Goal: Transaction & Acquisition: Purchase product/service

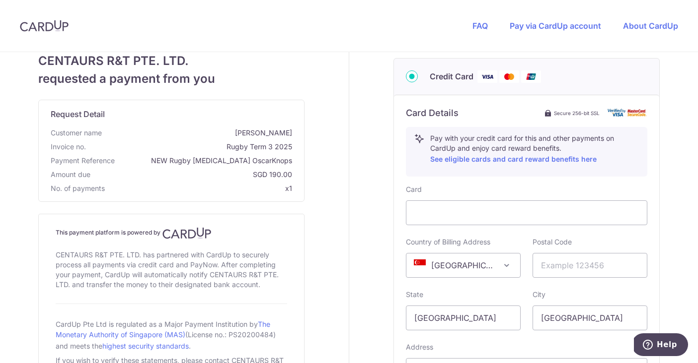
scroll to position [332, 0]
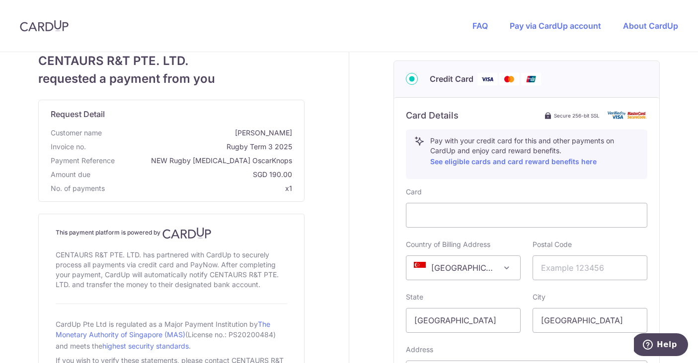
click at [490, 266] on span "[GEOGRAPHIC_DATA]" at bounding box center [463, 268] width 114 height 24
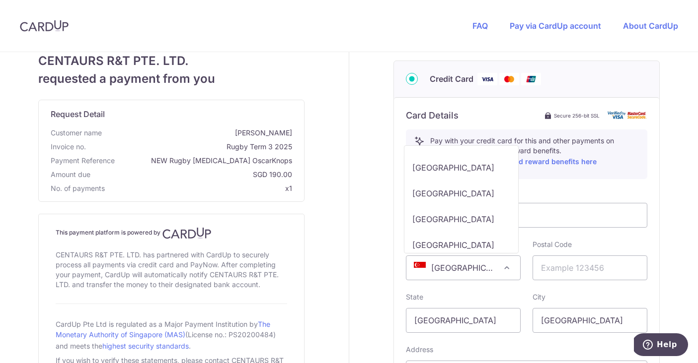
scroll to position [522, 0]
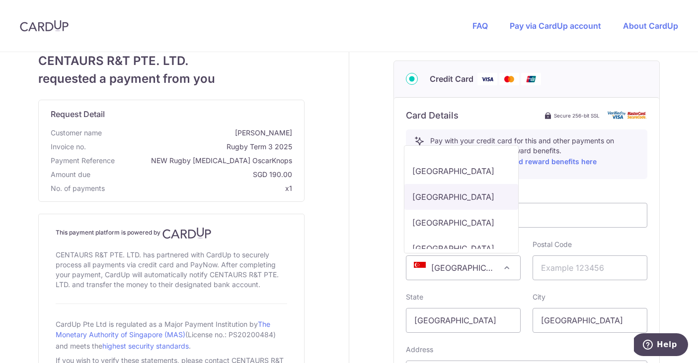
select select "BE"
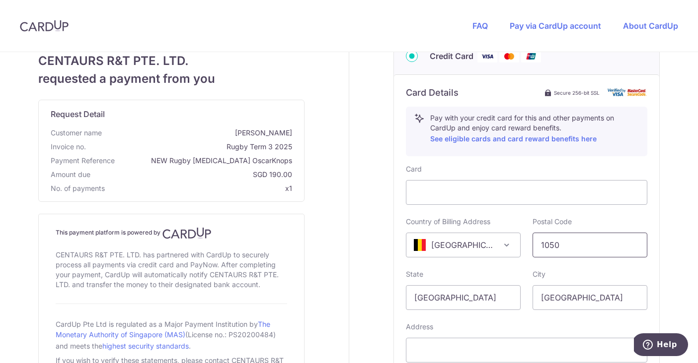
scroll to position [372, 0]
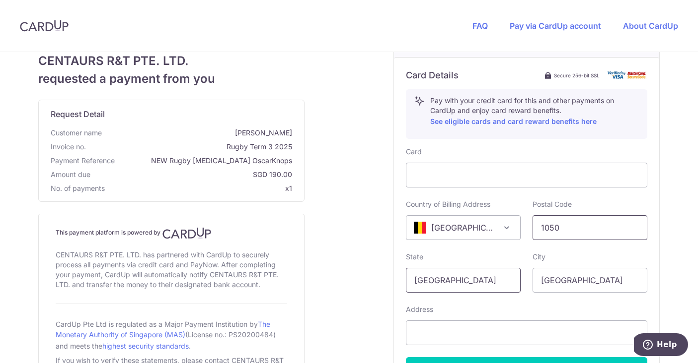
type input "1050"
drag, startPoint x: 589, startPoint y: 284, endPoint x: 522, endPoint y: 276, distance: 67.6
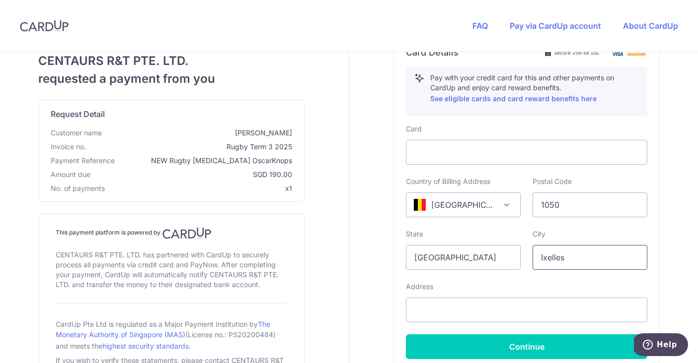
scroll to position [411, 0]
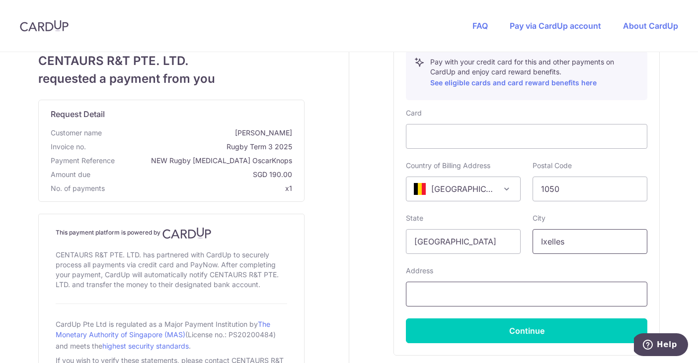
type input "Ixelles"
type input "Gewijde [STREET_ADDRESS]"
drag, startPoint x: 470, startPoint y: 236, endPoint x: 453, endPoint y: 239, distance: 16.7
click at [453, 239] on input "[GEOGRAPHIC_DATA]" at bounding box center [463, 241] width 115 height 25
type input "[GEOGRAPHIC_DATA]"
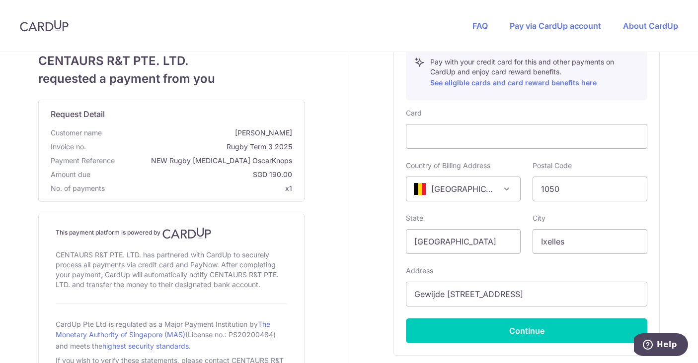
click at [364, 199] on div "Your details First Name [PERSON_NAME] Last Name [PERSON_NAME] Email Address [EM…" at bounding box center [526, 41] width 354 height 799
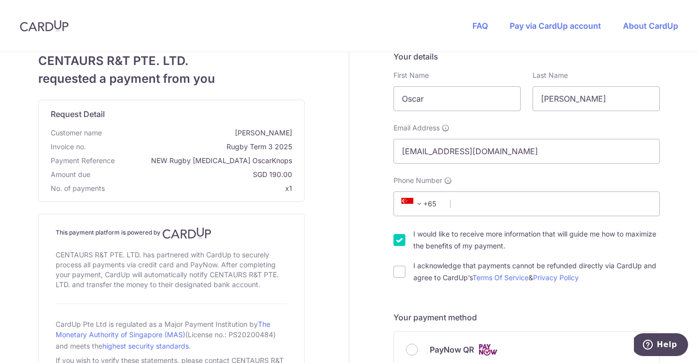
scroll to position [2, 0]
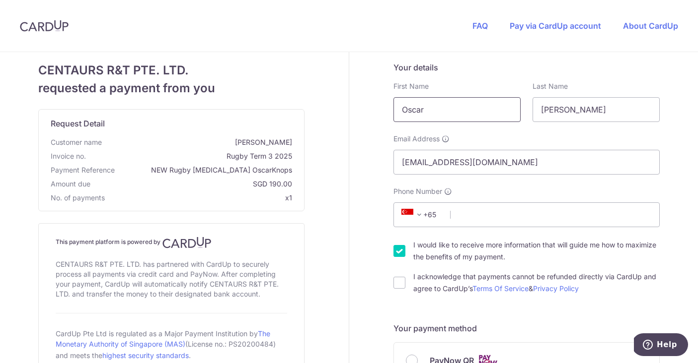
drag, startPoint x: 426, startPoint y: 110, endPoint x: 397, endPoint y: 109, distance: 29.3
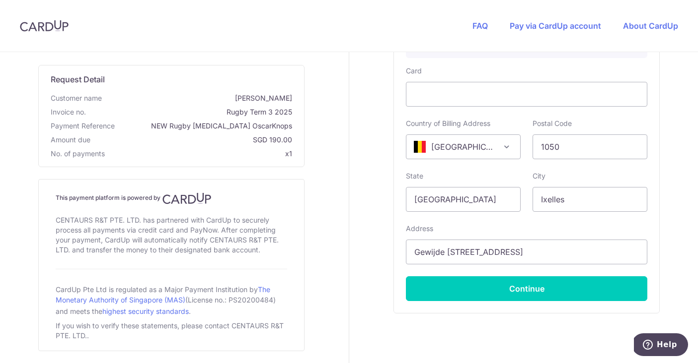
scroll to position [462, 0]
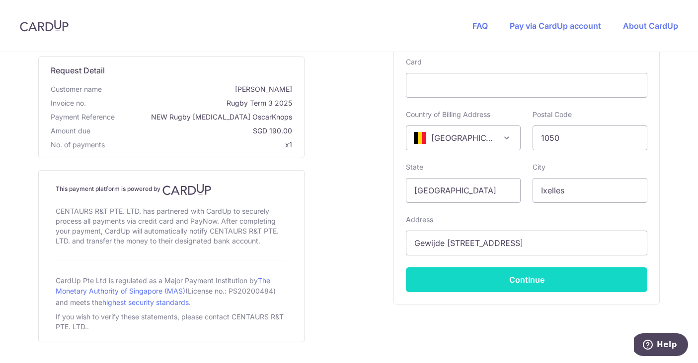
type input "[PERSON_NAME]"
click at [446, 278] on button "Continue" at bounding box center [526, 280] width 241 height 25
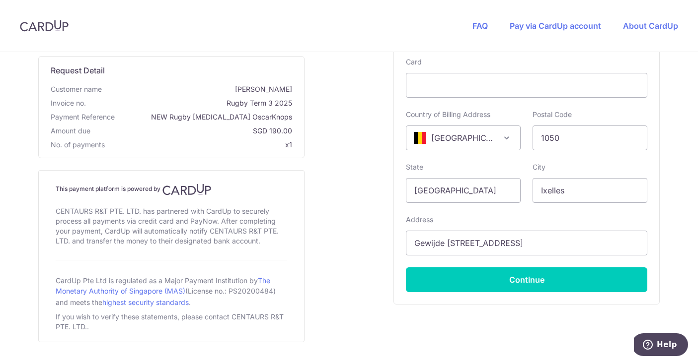
scroll to position [10, 0]
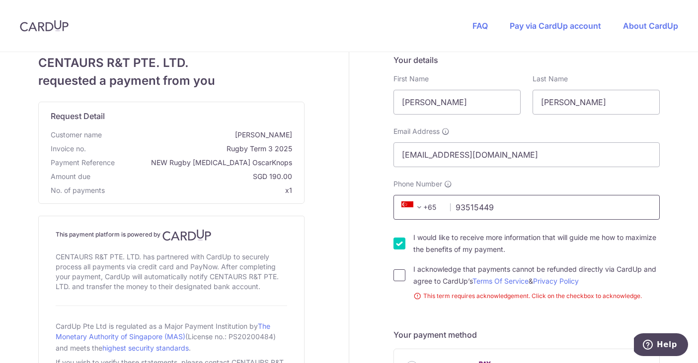
type input "93515449"
click at [399, 276] on input "I acknowledge that payments cannot be refunded directly via CardUp and agree to…" at bounding box center [399, 276] width 12 height 12
checkbox input "true"
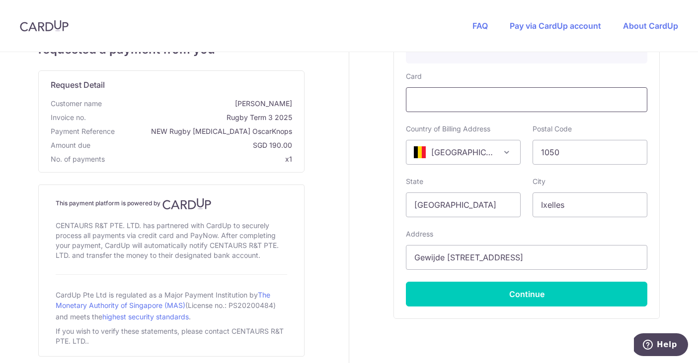
scroll to position [449, 0]
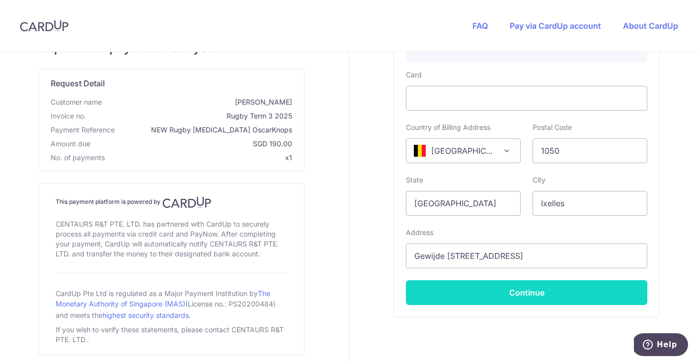
click at [549, 296] on button "Continue" at bounding box center [526, 293] width 241 height 25
type input "**** 1976"
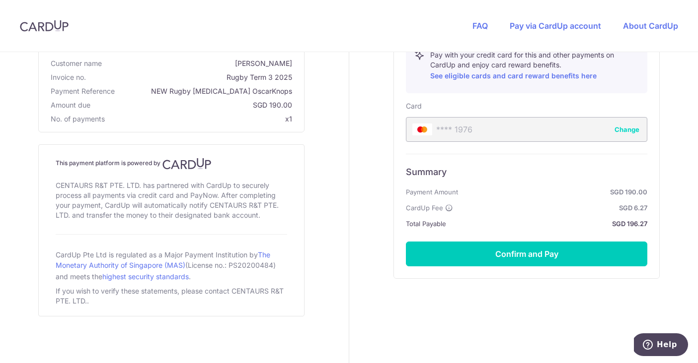
scroll to position [418, 0]
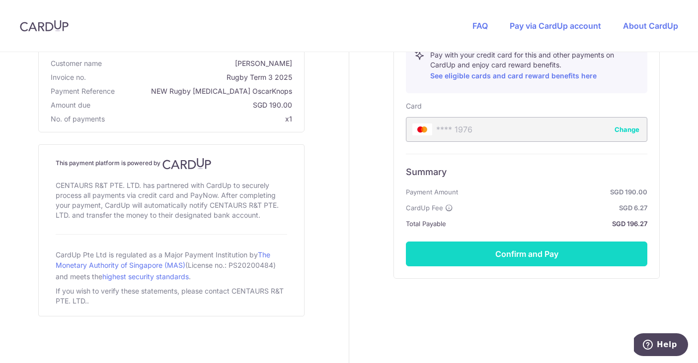
click at [520, 261] on button "Confirm and Pay" at bounding box center [526, 254] width 241 height 25
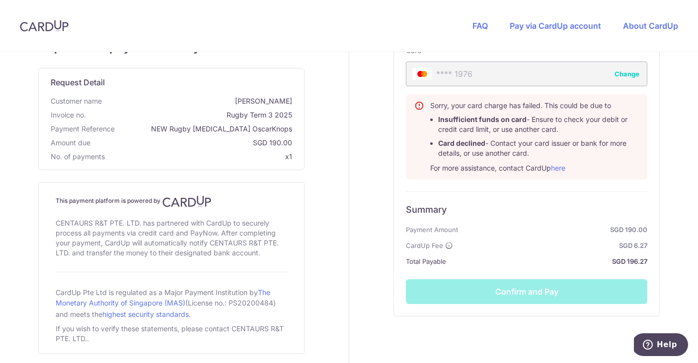
scroll to position [472, 0]
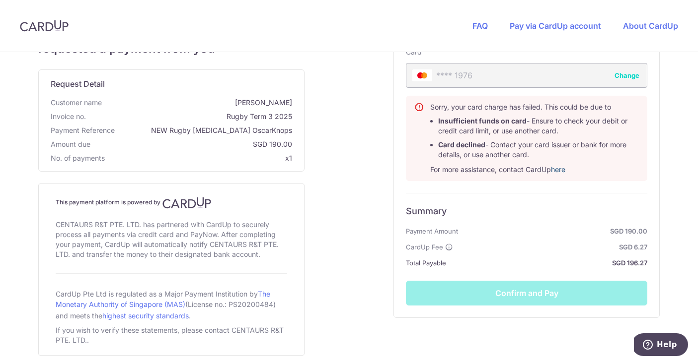
click at [561, 172] on link "here" at bounding box center [558, 169] width 14 height 8
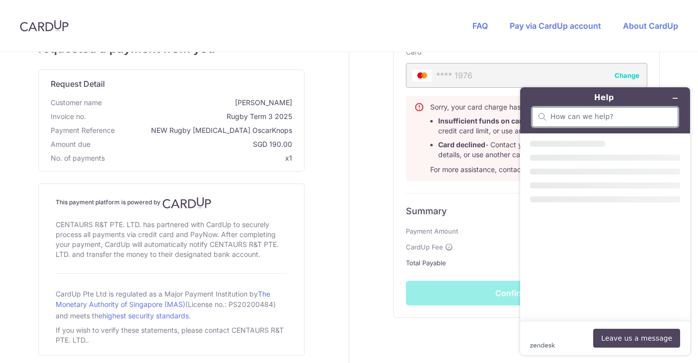
scroll to position [0, 0]
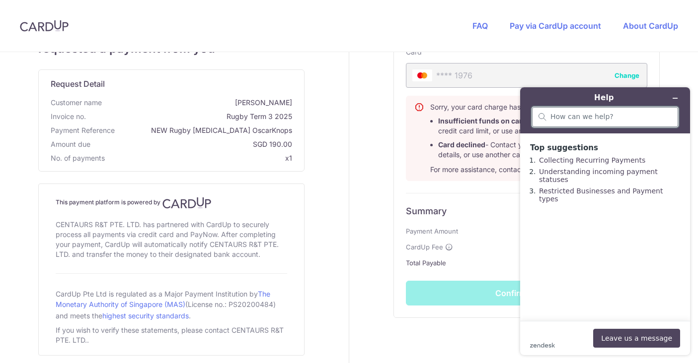
click at [556, 118] on input "search" at bounding box center [610, 117] width 121 height 9
type input "why was mu card refused"
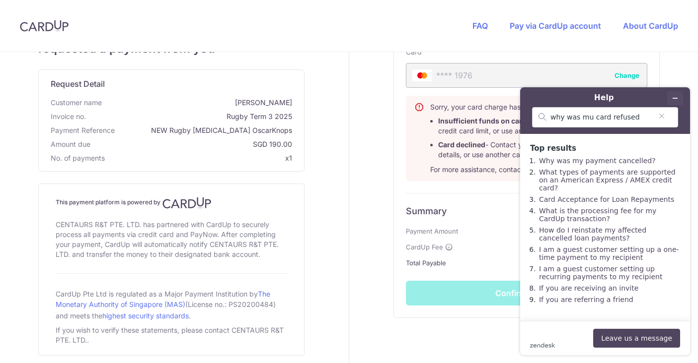
click at [673, 99] on icon "Minimise widget" at bounding box center [674, 98] width 7 height 7
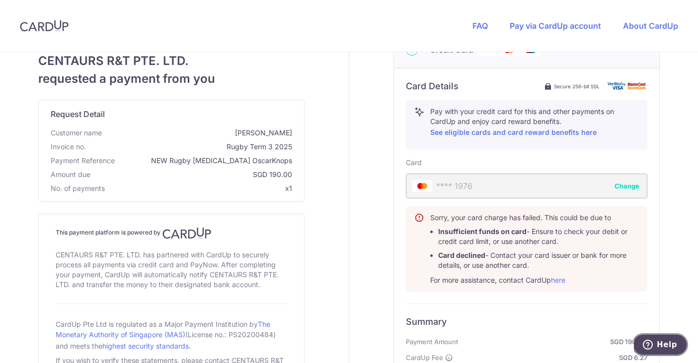
scroll to position [363, 0]
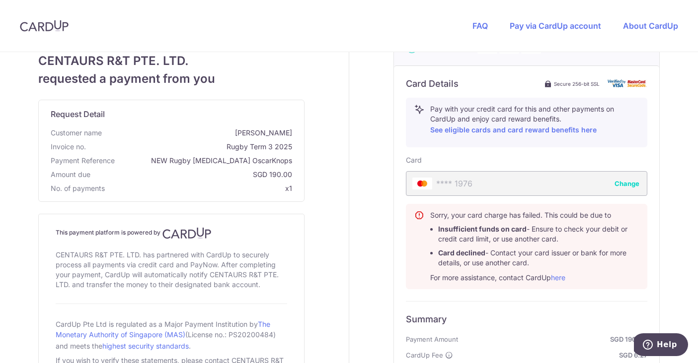
click at [619, 182] on button "Change" at bounding box center [626, 184] width 25 height 10
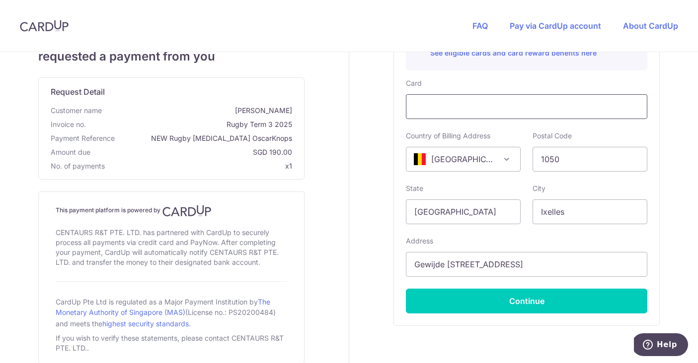
scroll to position [441, 0]
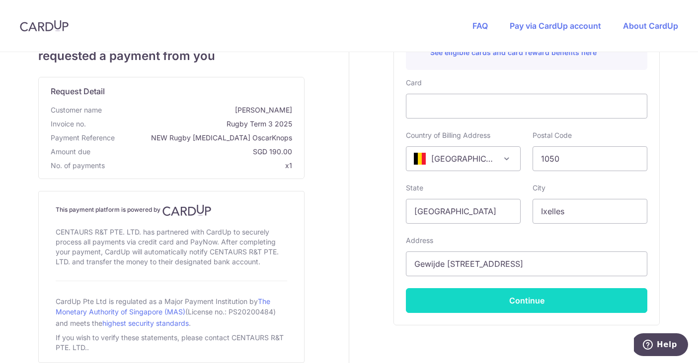
click at [468, 309] on button "Continue" at bounding box center [526, 300] width 241 height 25
type input "**** 2418"
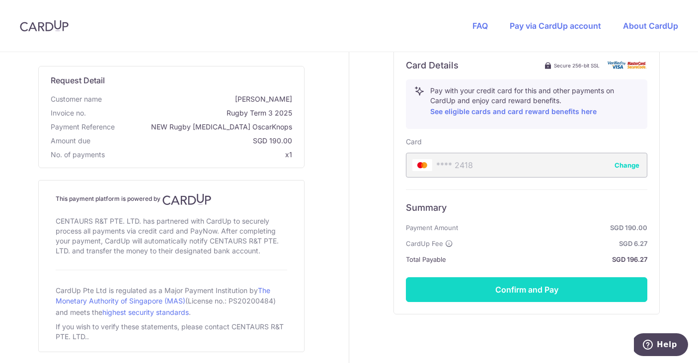
scroll to position [384, 0]
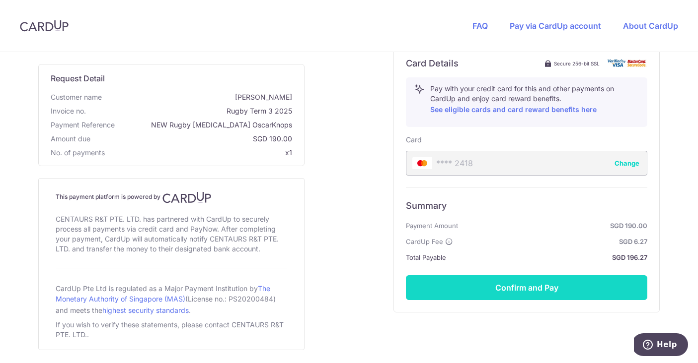
click at [464, 282] on button "Confirm and Pay" at bounding box center [526, 288] width 241 height 25
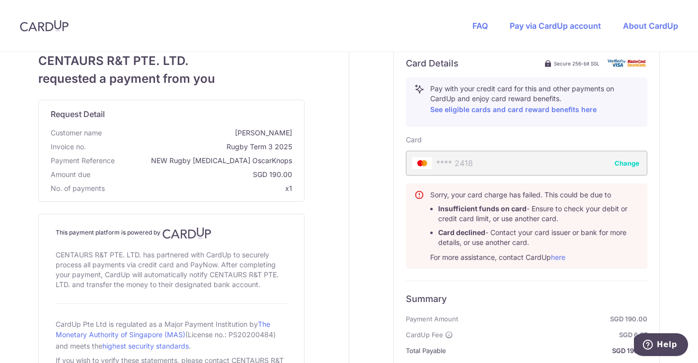
scroll to position [393, 0]
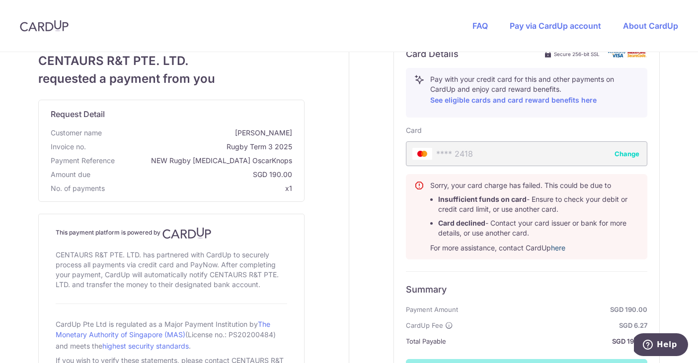
click at [558, 250] on link "here" at bounding box center [558, 248] width 14 height 8
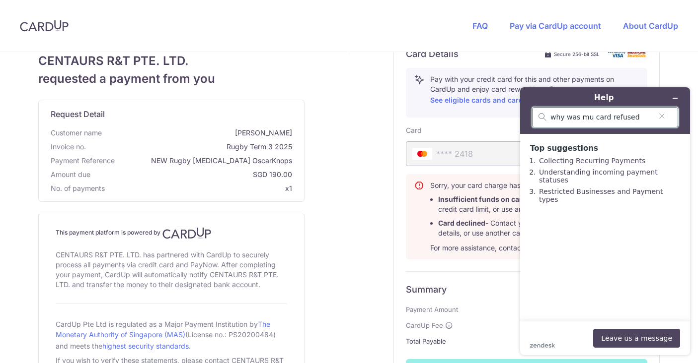
drag, startPoint x: 636, startPoint y: 116, endPoint x: 607, endPoint y: 117, distance: 29.8
click at [607, 117] on input "why was mu card refused" at bounding box center [600, 117] width 101 height 9
click at [590, 116] on input "why was mu card declined" at bounding box center [600, 117] width 101 height 9
type input "why was my card declined"
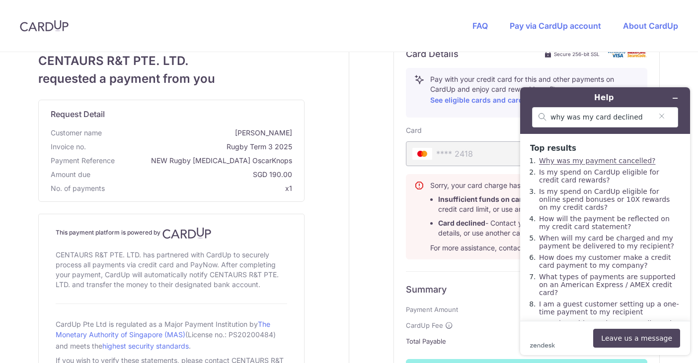
click at [604, 163] on link "Why was my payment cancelled?" at bounding box center [597, 161] width 117 height 8
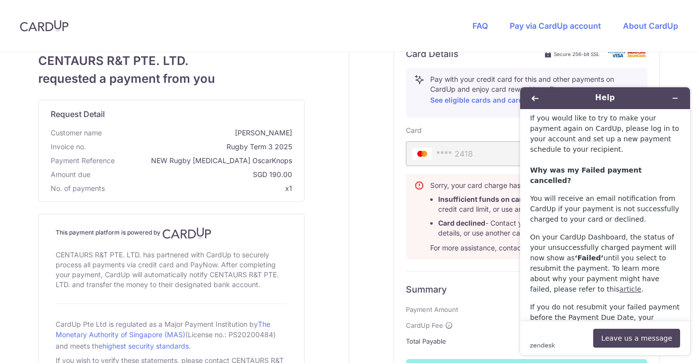
scroll to position [295, 0]
click at [533, 99] on icon "Back" at bounding box center [534, 98] width 7 height 5
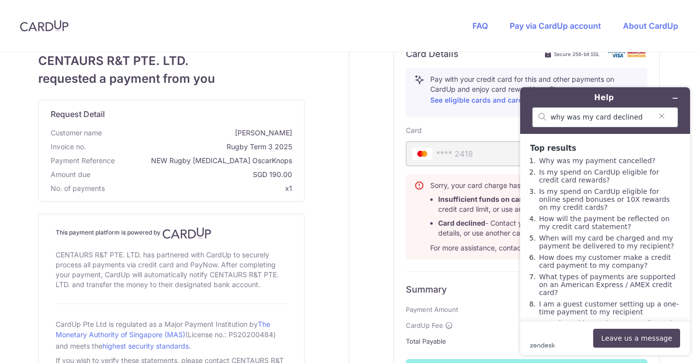
click at [662, 116] on icon "Clear search" at bounding box center [661, 116] width 8 height 7
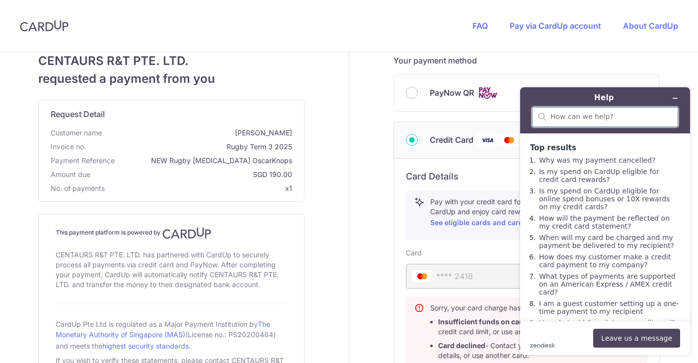
scroll to position [271, 0]
click at [678, 99] on icon "Minimise widget" at bounding box center [674, 98] width 7 height 7
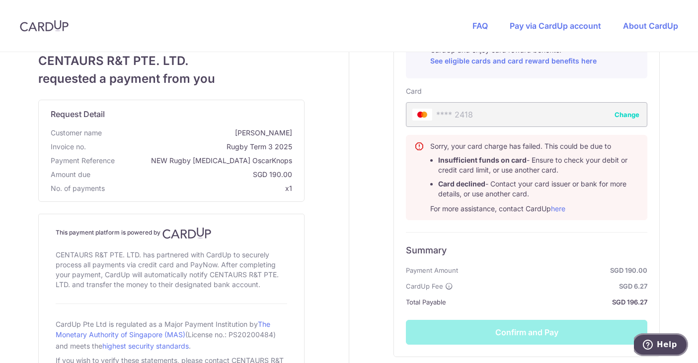
scroll to position [434, 0]
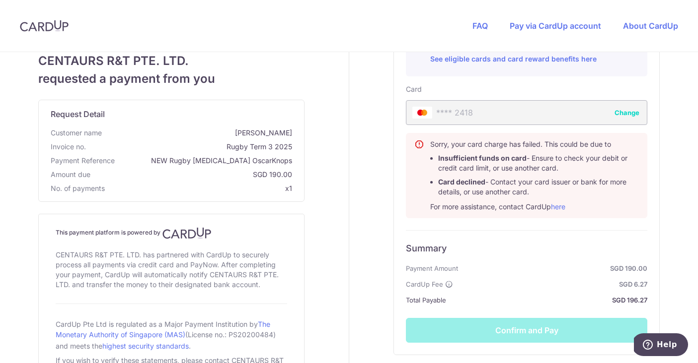
click at [667, 343] on span "Help" at bounding box center [666, 345] width 20 height 9
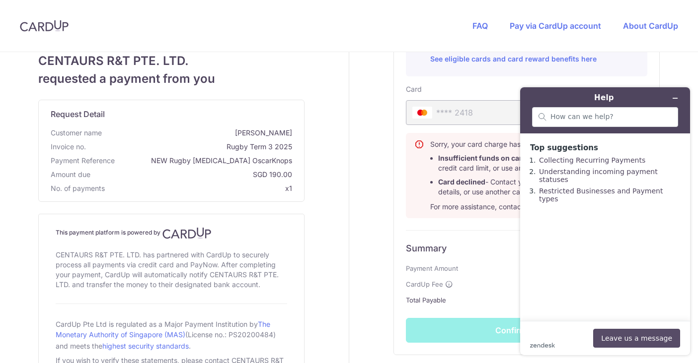
click at [638, 342] on button "Leave us a message" at bounding box center [636, 338] width 87 height 19
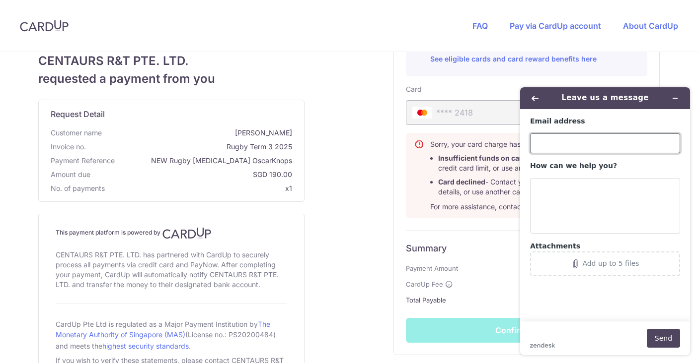
click at [551, 150] on input "Email address" at bounding box center [605, 144] width 150 height 20
type input "[EMAIL_ADDRESS][DOMAIN_NAME]"
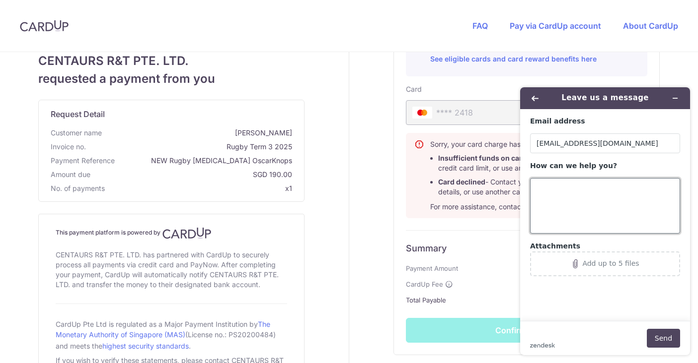
click at [549, 191] on textarea "How can we help you?" at bounding box center [605, 206] width 150 height 56
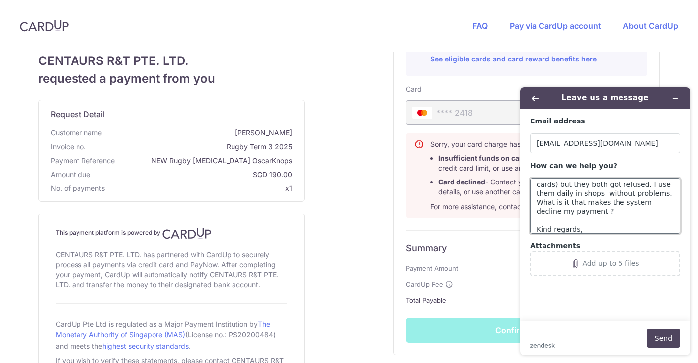
scroll to position [30, 0]
type textarea "I tried to make a payment with my mastercard (I tried with 2 different cards) b…"
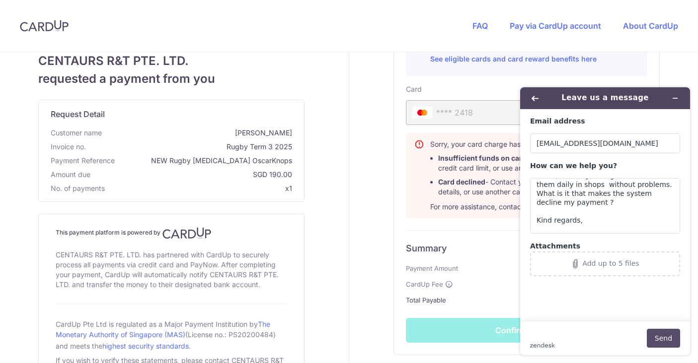
click at [649, 332] on button "Send" at bounding box center [662, 338] width 33 height 19
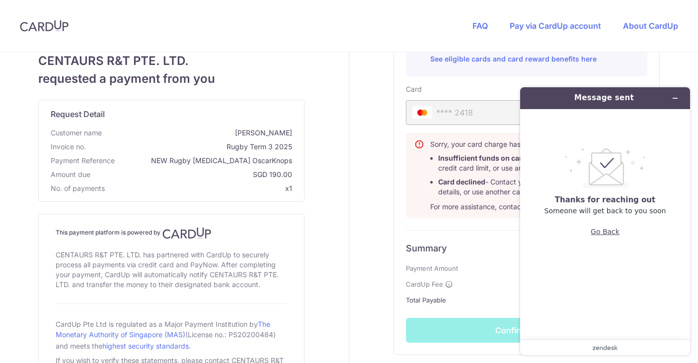
click at [610, 232] on button "Go Back" at bounding box center [604, 231] width 29 height 19
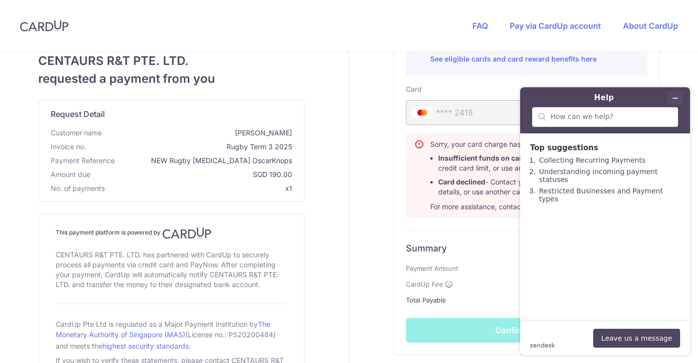
click at [670, 99] on button "Minimise widget" at bounding box center [675, 98] width 16 height 14
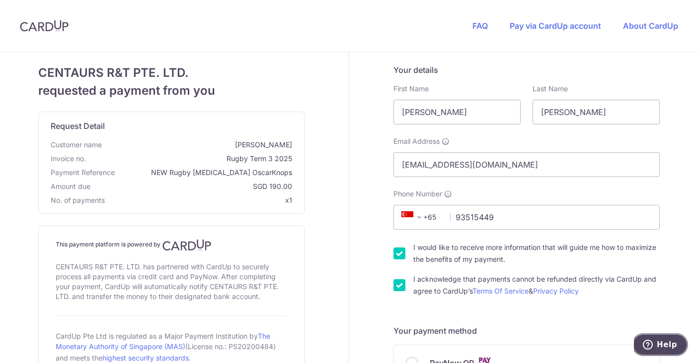
scroll to position [0, 0]
click at [478, 26] on link "FAQ" at bounding box center [479, 26] width 15 height 10
